Goal: Ask a question

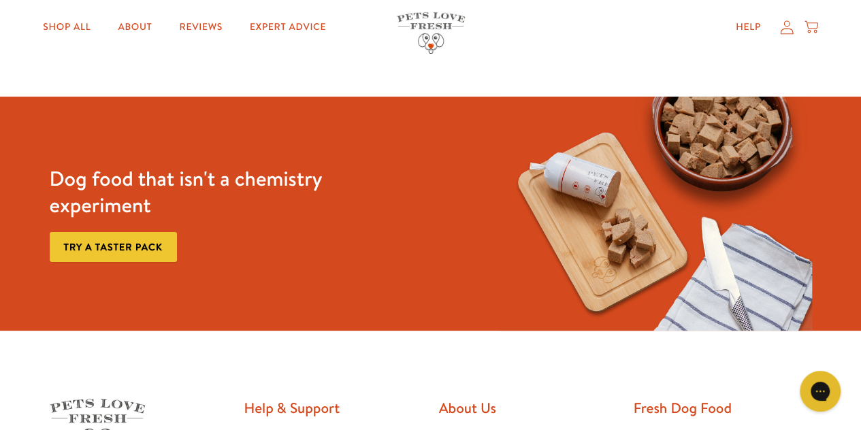
scroll to position [2700, 0]
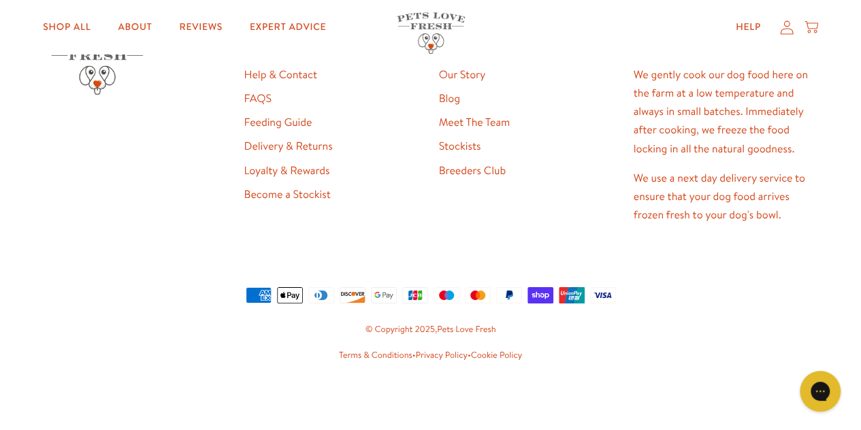
click at [275, 78] on link "Help & Contact" at bounding box center [280, 74] width 73 height 15
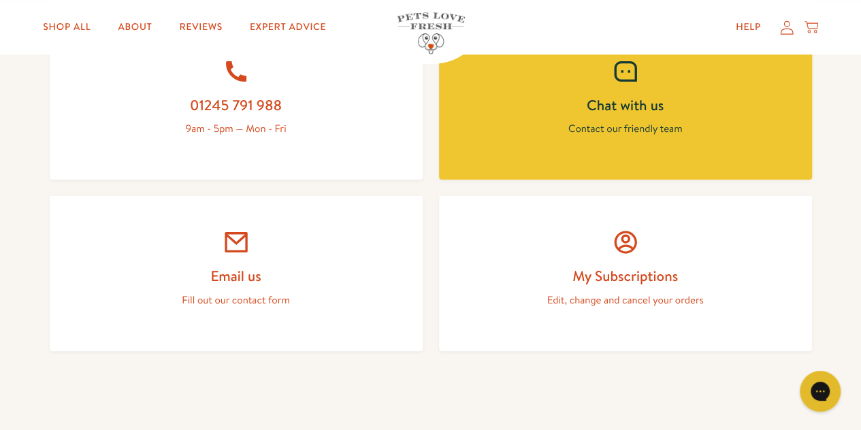
scroll to position [656, 0]
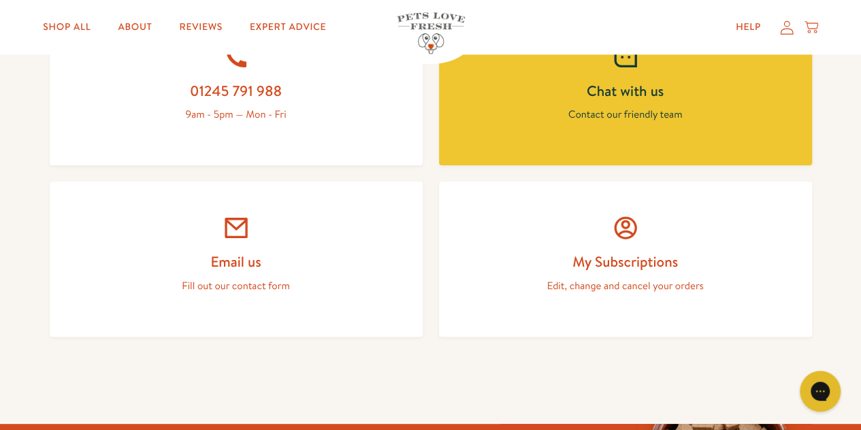
click at [221, 270] on h2 "Email us" at bounding box center [236, 262] width 308 height 18
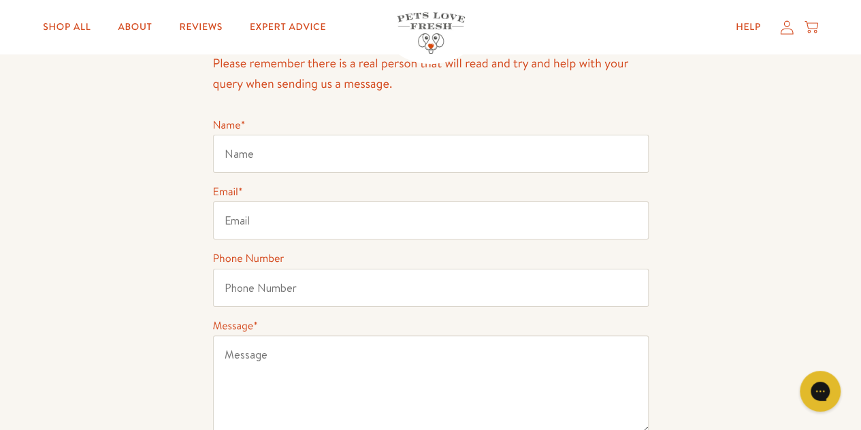
scroll to position [123, 0]
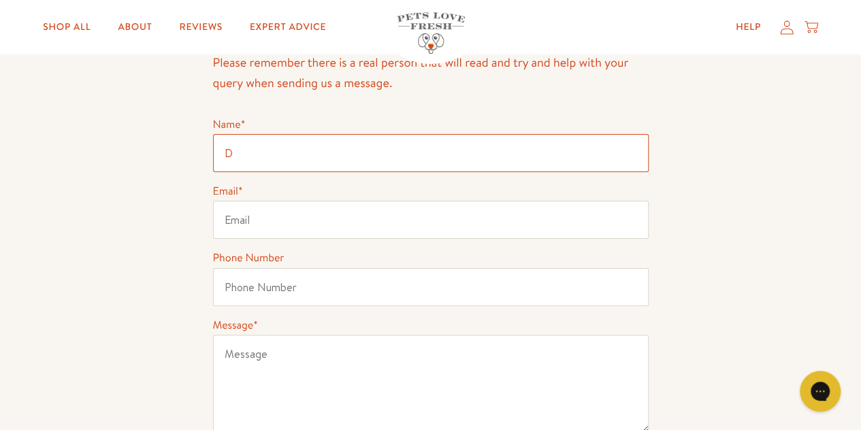
click at [538, 161] on input "D" at bounding box center [431, 153] width 436 height 38
type input "[PERSON_NAME]"
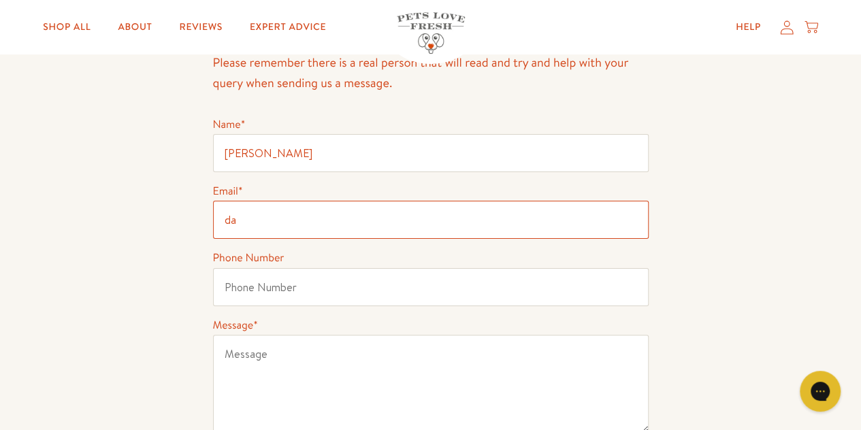
type input "[PERSON_NAME][EMAIL_ADDRESS][DOMAIN_NAME]"
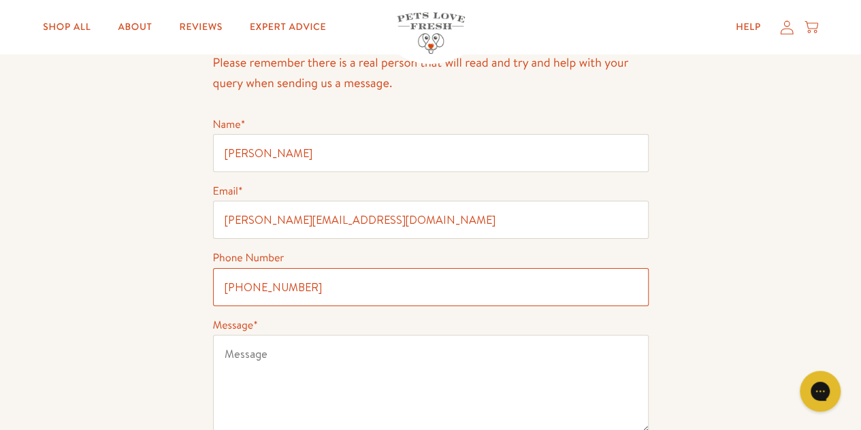
type input "[PHONE_NUMBER]"
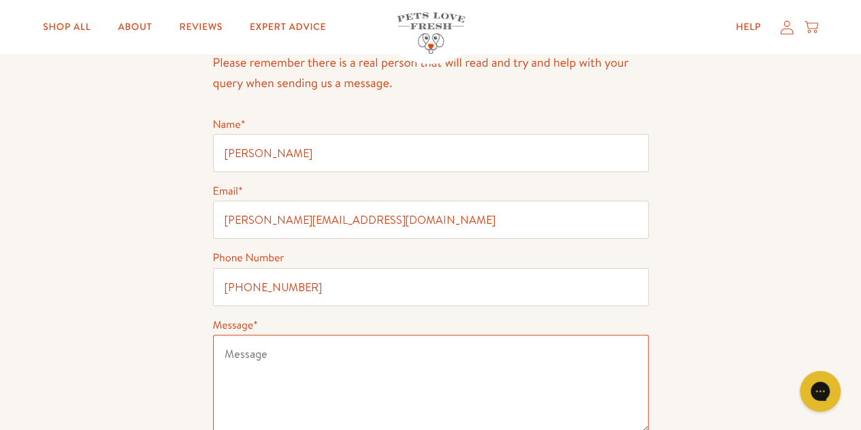
click at [431, 380] on textarea "Message *" at bounding box center [431, 384] width 436 height 98
paste textarea "Dear, Greetings of a Day! This is [PERSON_NAME], representing The Custom Printi…"
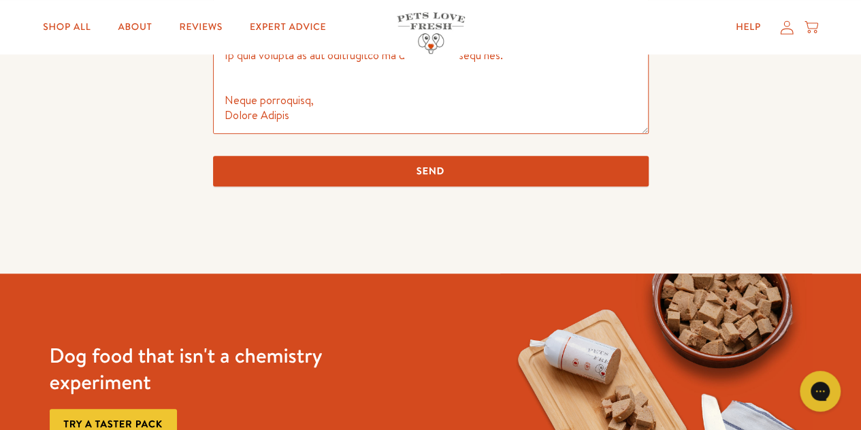
scroll to position [423, 0]
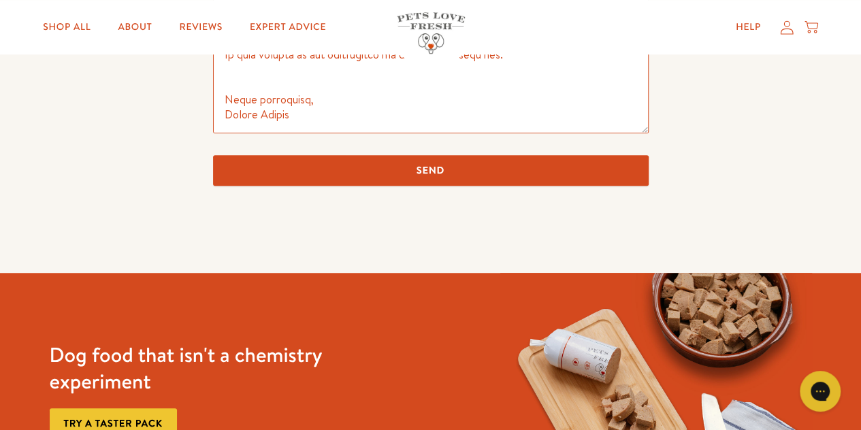
type textarea "Dear, Greetings of a Day! This is [PERSON_NAME], representing The Custom Printi…"
click at [474, 162] on input "Send" at bounding box center [431, 170] width 436 height 31
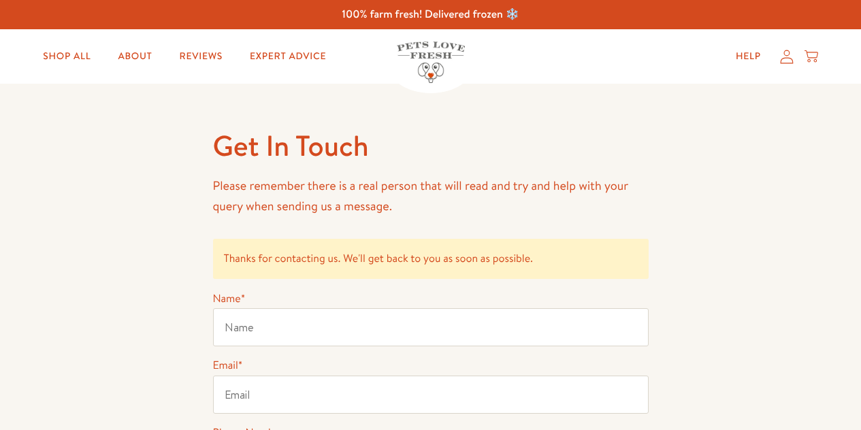
scroll to position [238, 0]
